Goal: Information Seeking & Learning: Learn about a topic

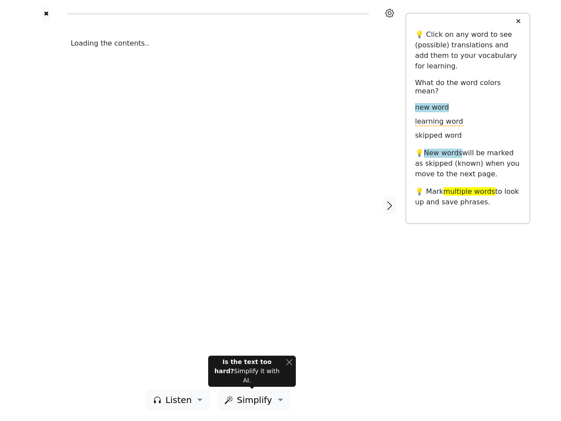
click at [280, 210] on div "Loading the contents.." at bounding box center [218, 205] width 312 height 369
click at [390, 13] on icon at bounding box center [389, 13] width 9 height 9
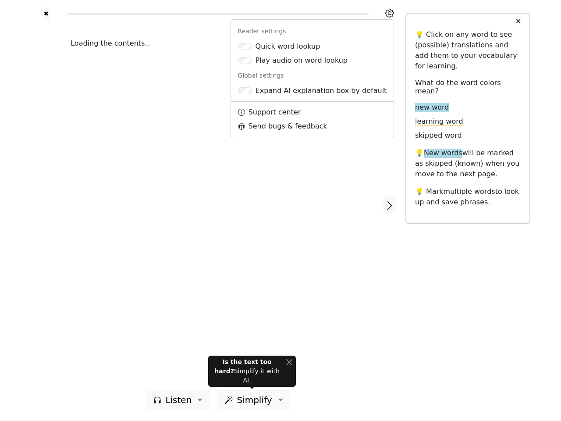
click at [46, 205] on div at bounding box center [46, 205] width 31 height 369
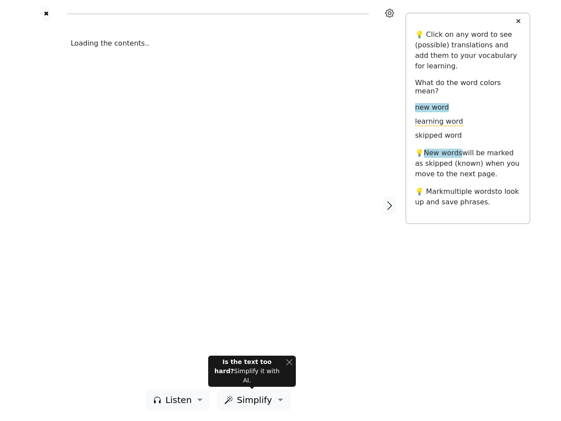
click at [218, 205] on div "Loading the contents.." at bounding box center [218, 205] width 312 height 369
click at [390, 205] on icon "button" at bounding box center [389, 205] width 11 height 11
click at [180, 400] on span "Listen" at bounding box center [178, 399] width 26 height 13
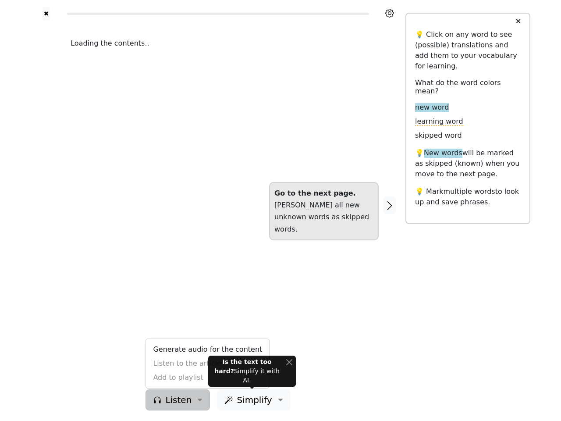
click at [252, 400] on span "Simplify" at bounding box center [254, 399] width 35 height 13
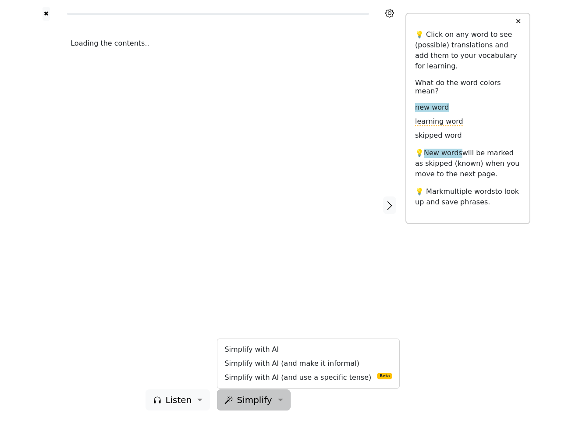
click at [518, 21] on button "✕" at bounding box center [518, 22] width 16 height 16
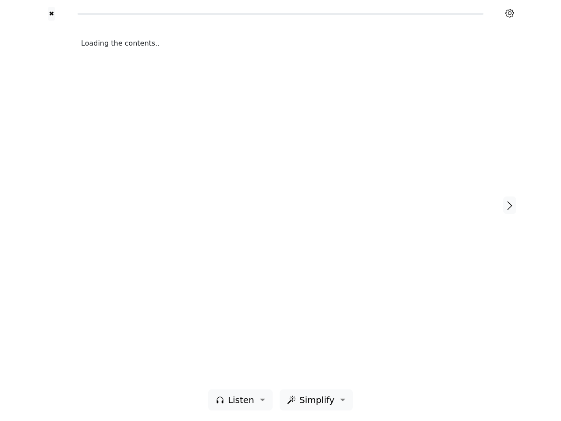
click at [252, 376] on div "Loading the contents.." at bounding box center [280, 205] width 416 height 369
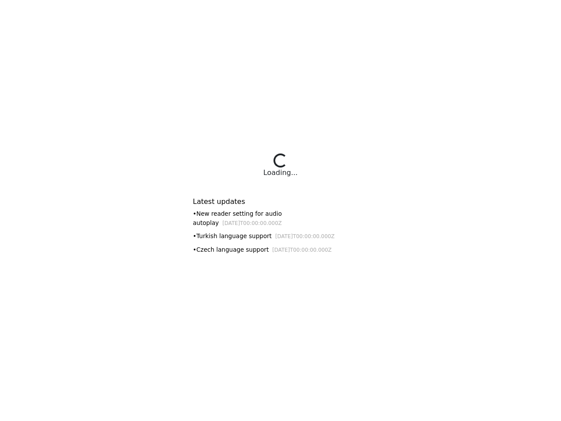
click at [280, 210] on div "Latest updates • New reader setting for audio autoplay [DATE]T00:00:00.000Z • T…" at bounding box center [280, 223] width 175 height 72
